Goal: Complete application form

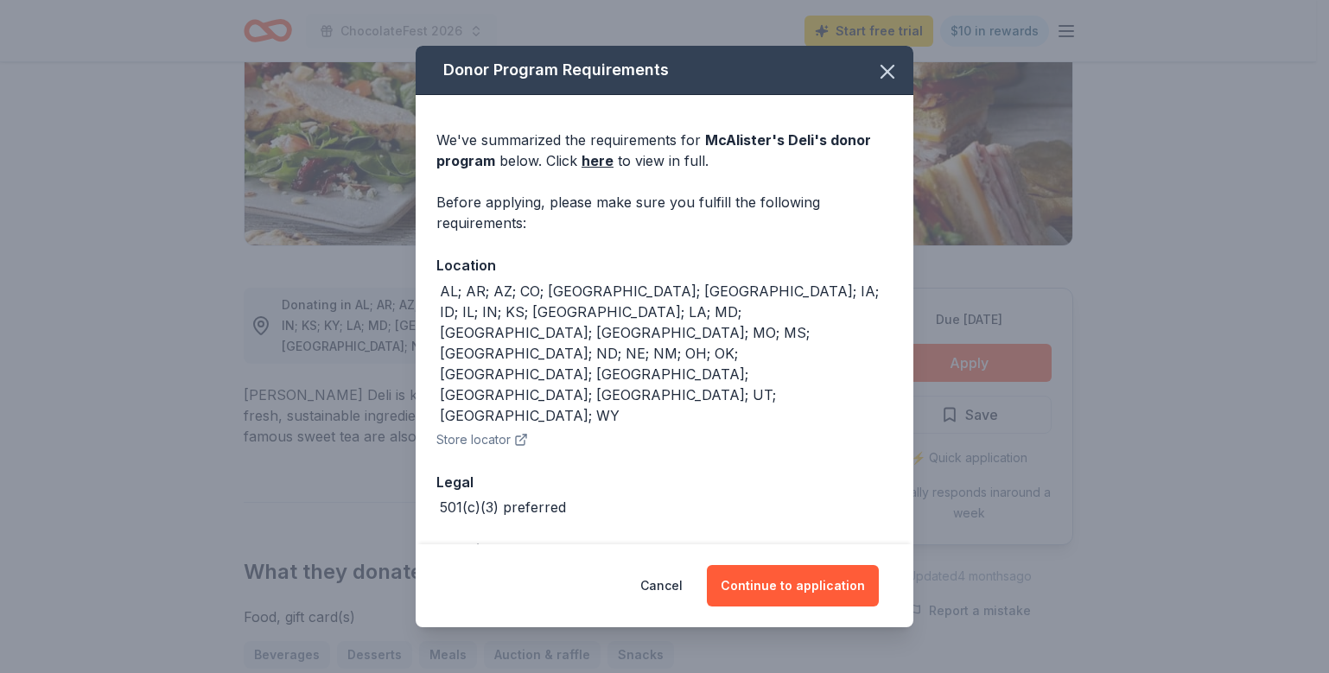
scroll to position [279, 0]
click at [823, 565] on button "Continue to application" at bounding box center [793, 585] width 172 height 41
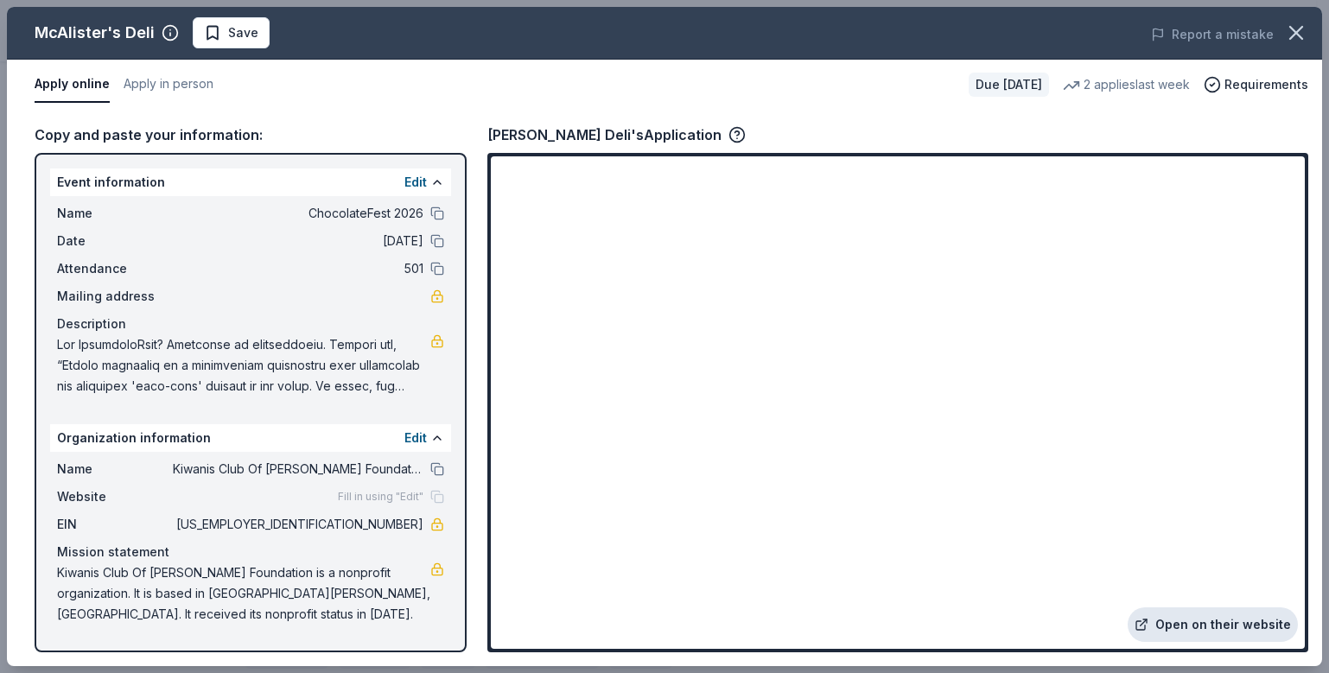
click at [1192, 615] on link "Open on their website" at bounding box center [1213, 624] width 170 height 35
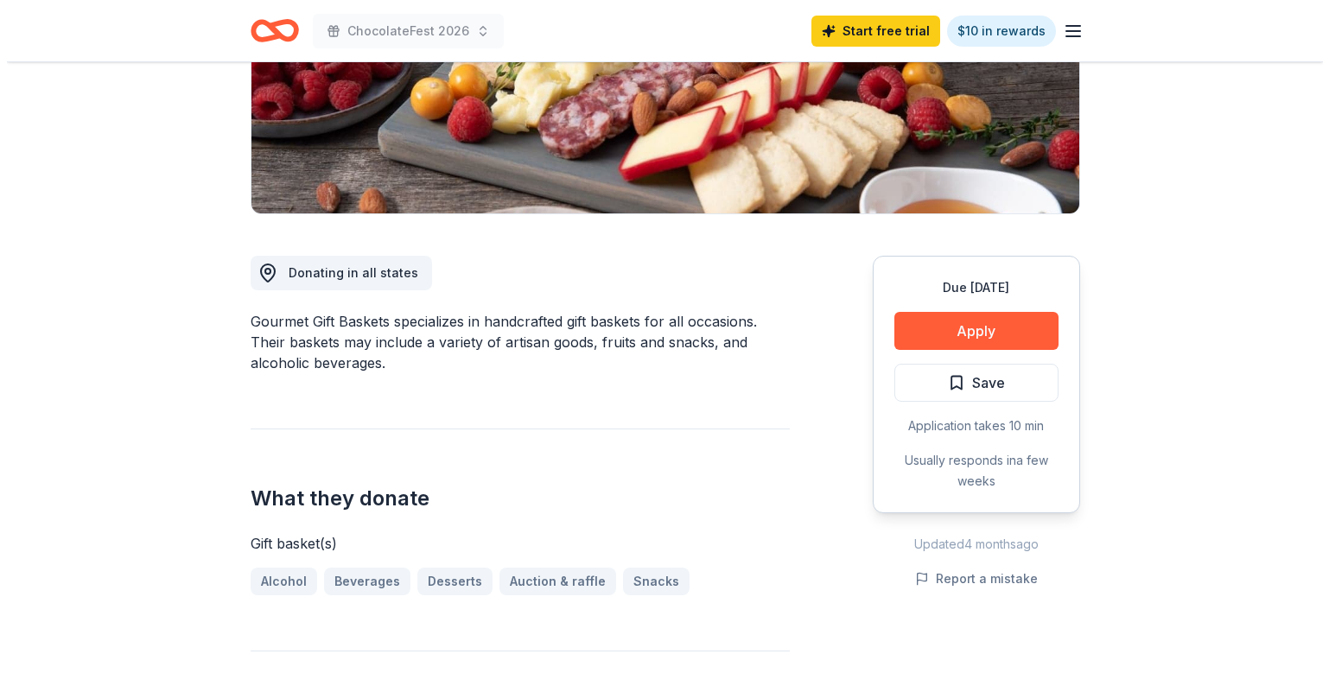
scroll to position [315, 0]
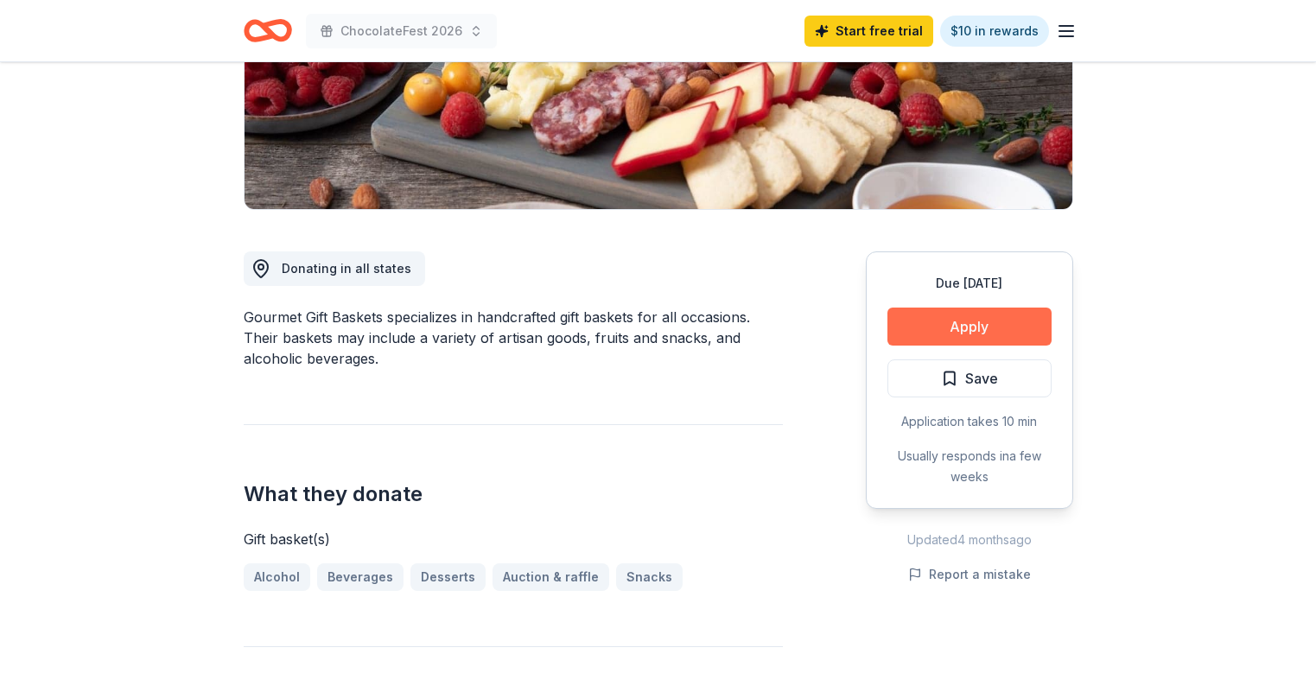
click at [1008, 321] on button "Apply" at bounding box center [969, 327] width 164 height 38
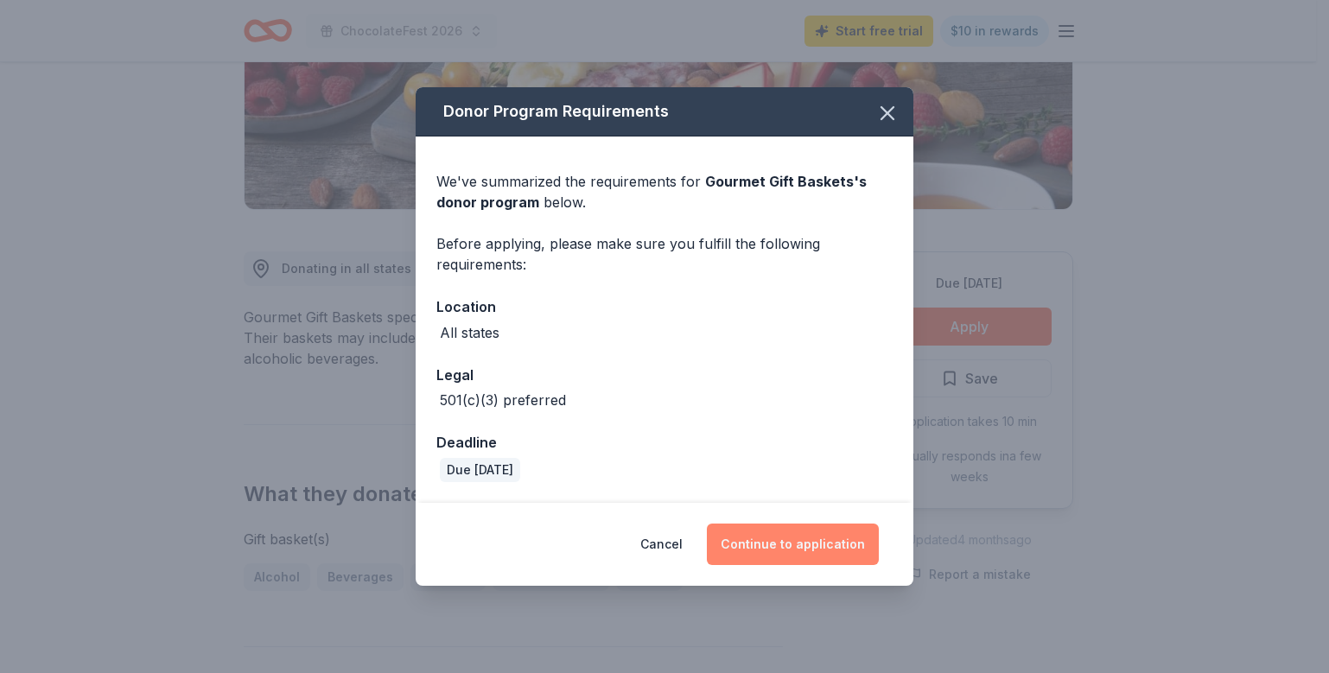
click at [785, 537] on button "Continue to application" at bounding box center [793, 544] width 172 height 41
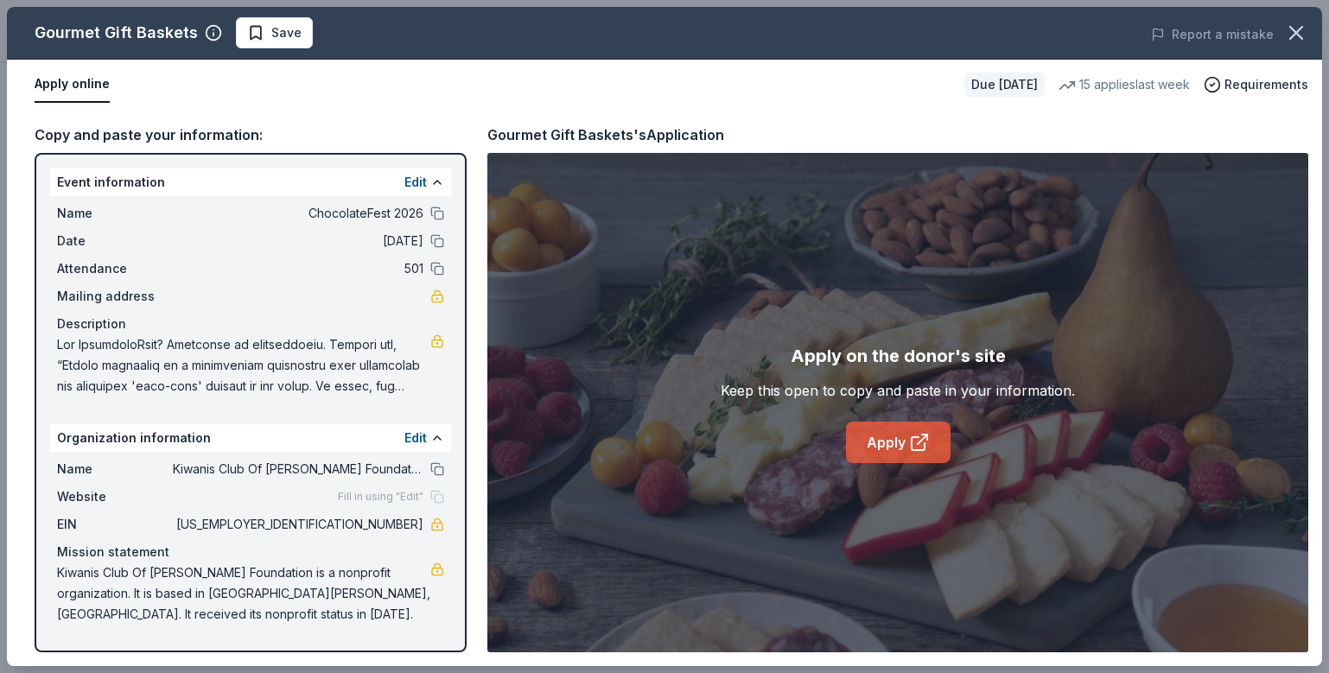
click at [929, 442] on icon at bounding box center [919, 442] width 21 height 21
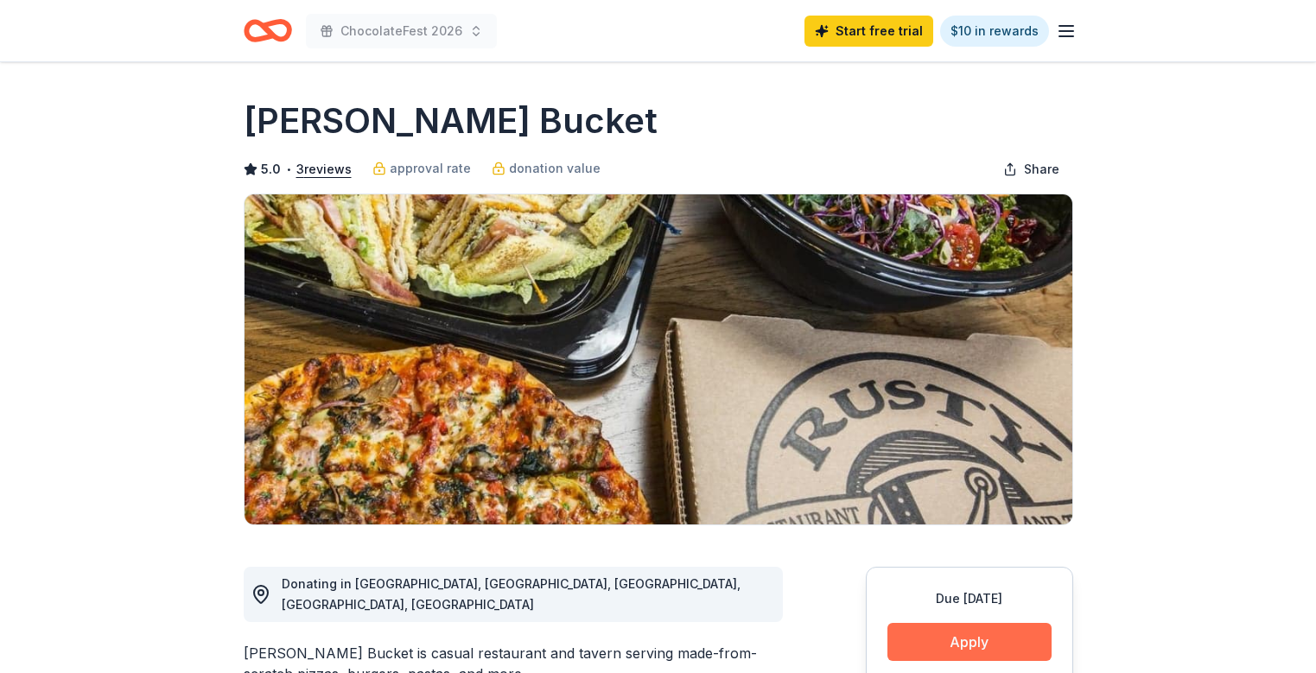
click at [1007, 641] on button "Apply" at bounding box center [969, 642] width 164 height 38
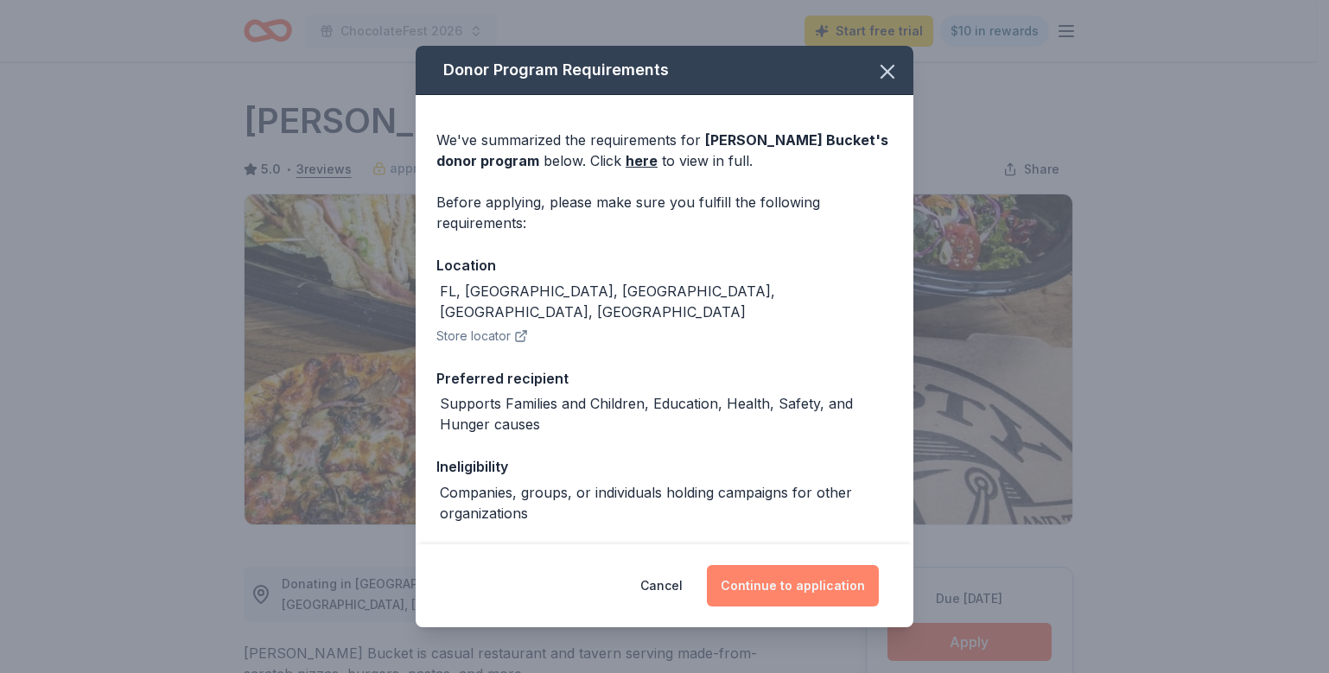
click at [840, 599] on button "Continue to application" at bounding box center [793, 585] width 172 height 41
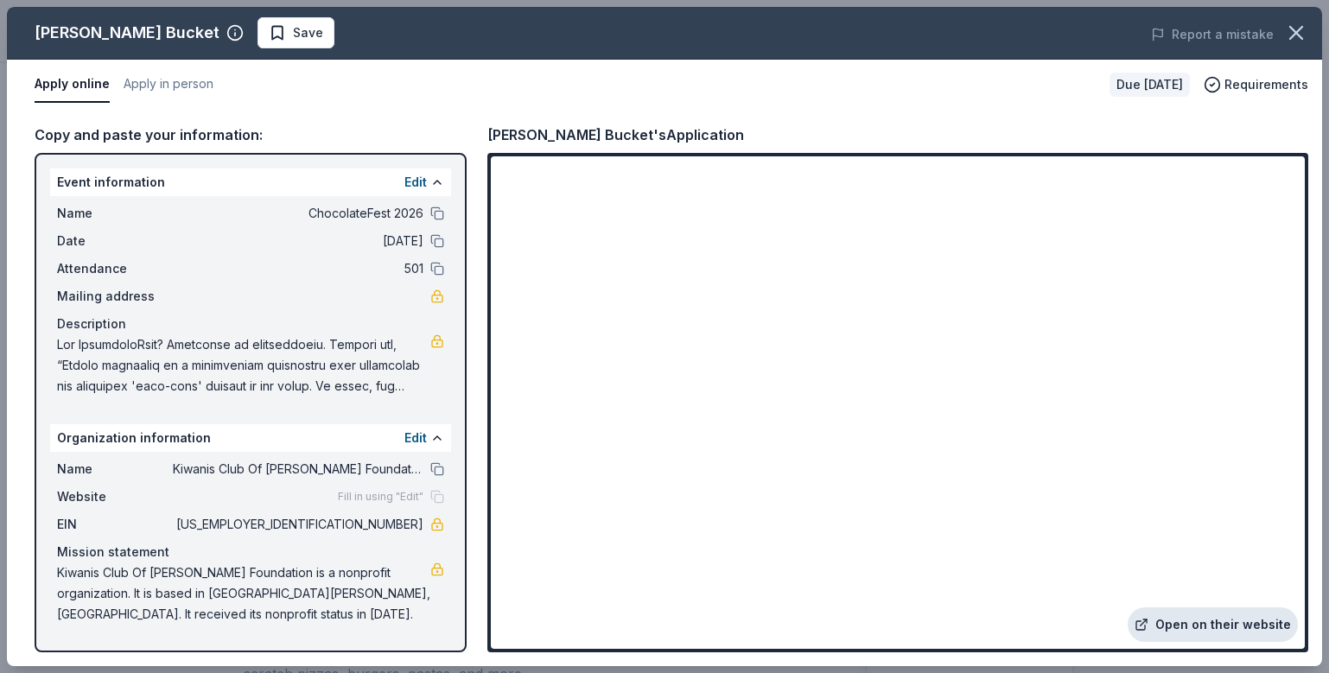
click at [1202, 620] on link "Open on their website" at bounding box center [1213, 624] width 170 height 35
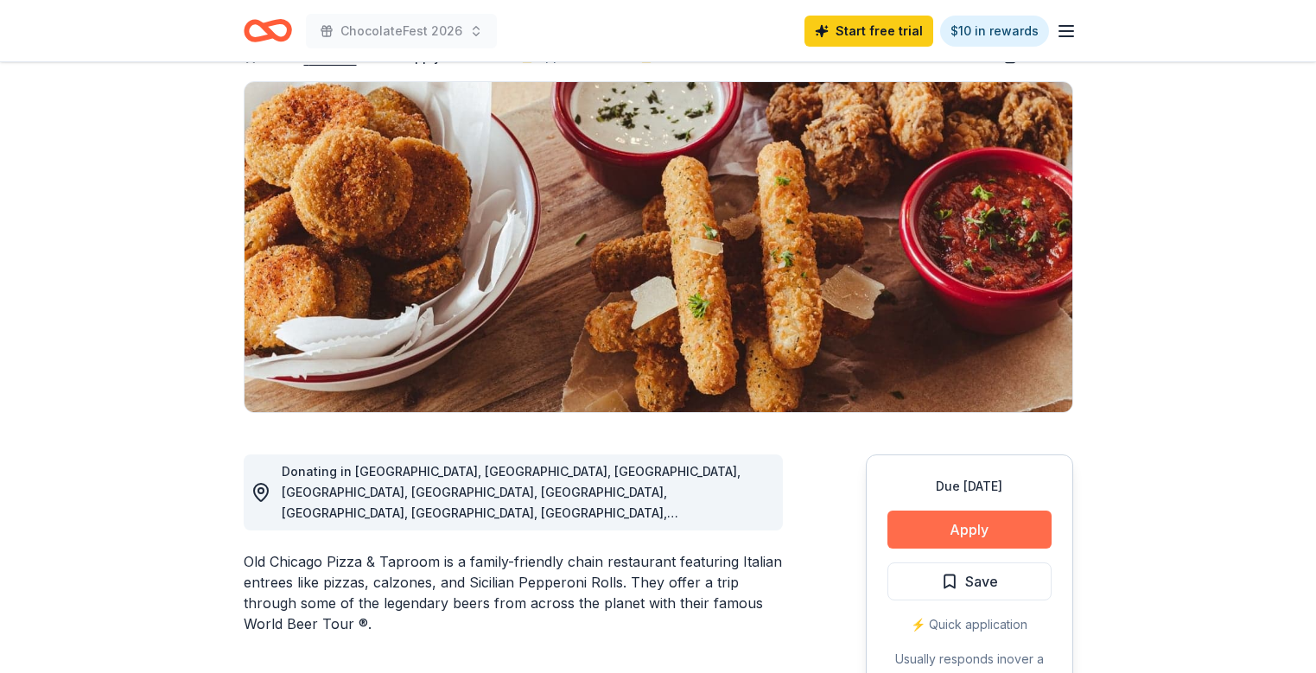
scroll to position [112, 0]
click at [1020, 527] on button "Apply" at bounding box center [969, 530] width 164 height 38
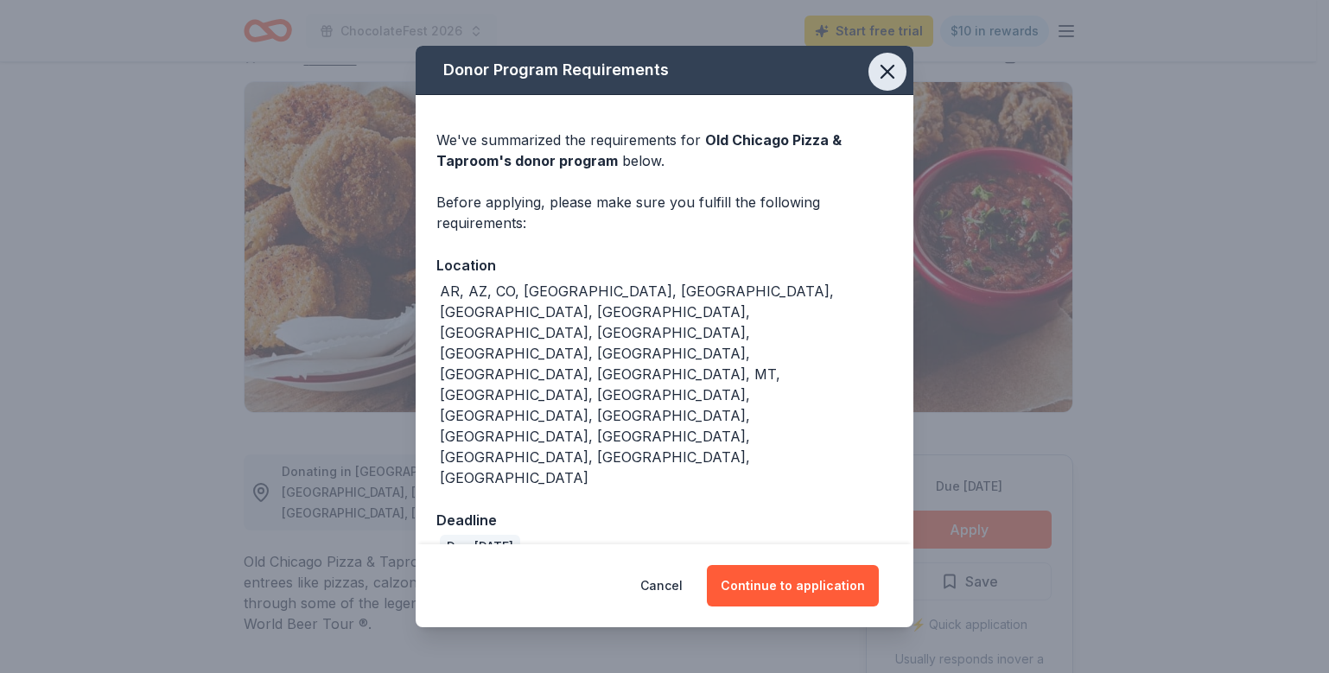
click at [893, 78] on icon "button" at bounding box center [887, 72] width 12 height 12
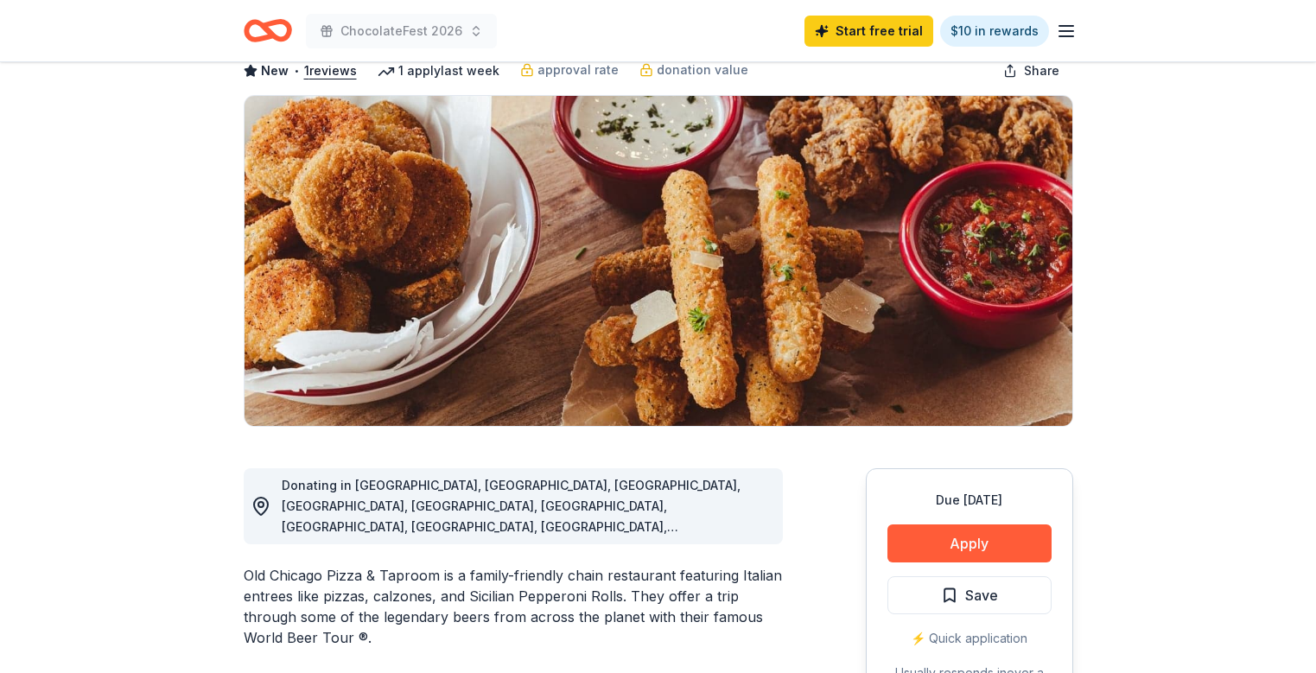
scroll to position [0, 0]
